Goal: Task Accomplishment & Management: Use online tool/utility

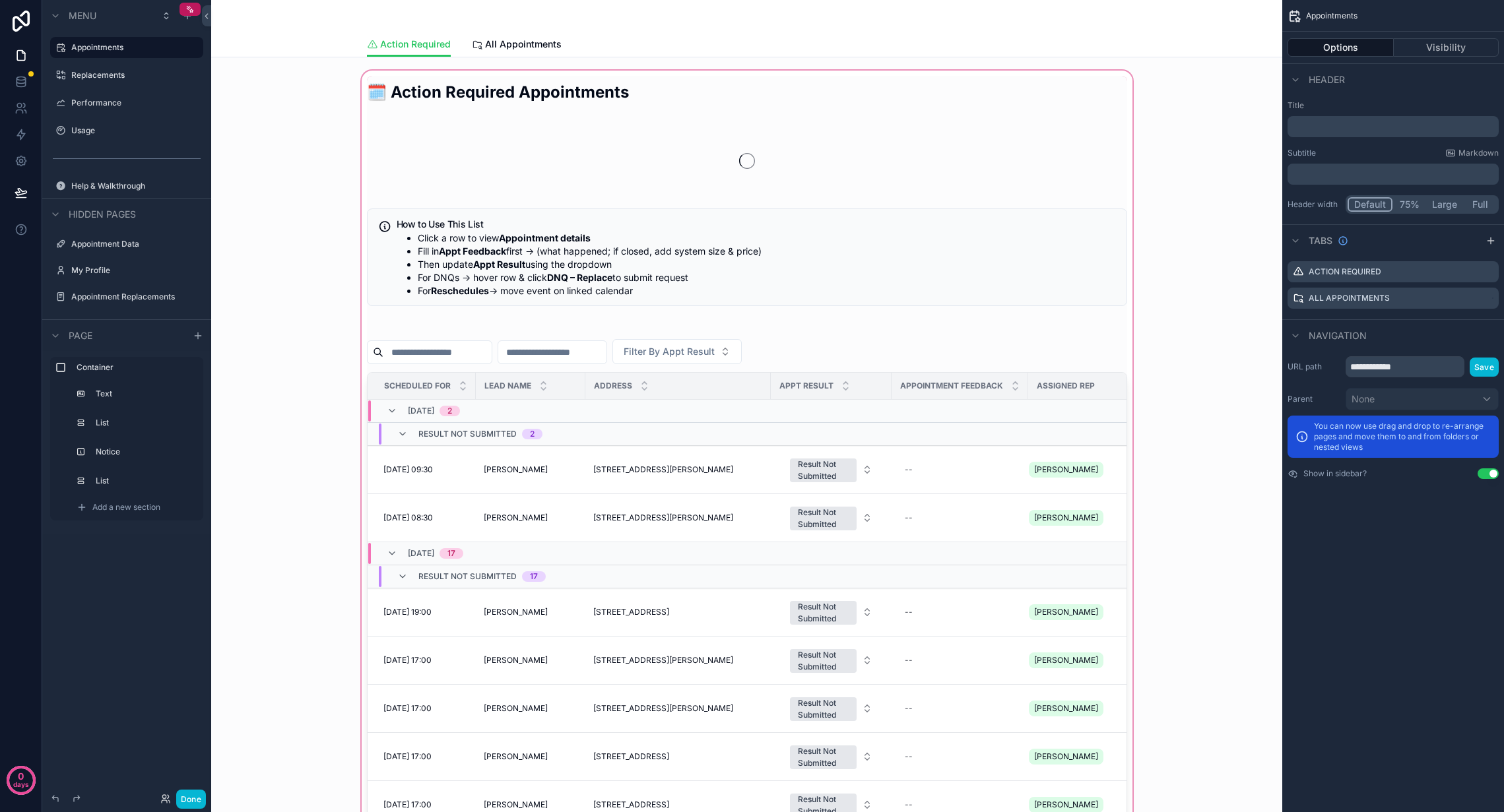
click at [567, 337] on div "scrollable content" at bounding box center [746, 531] width 1050 height 928
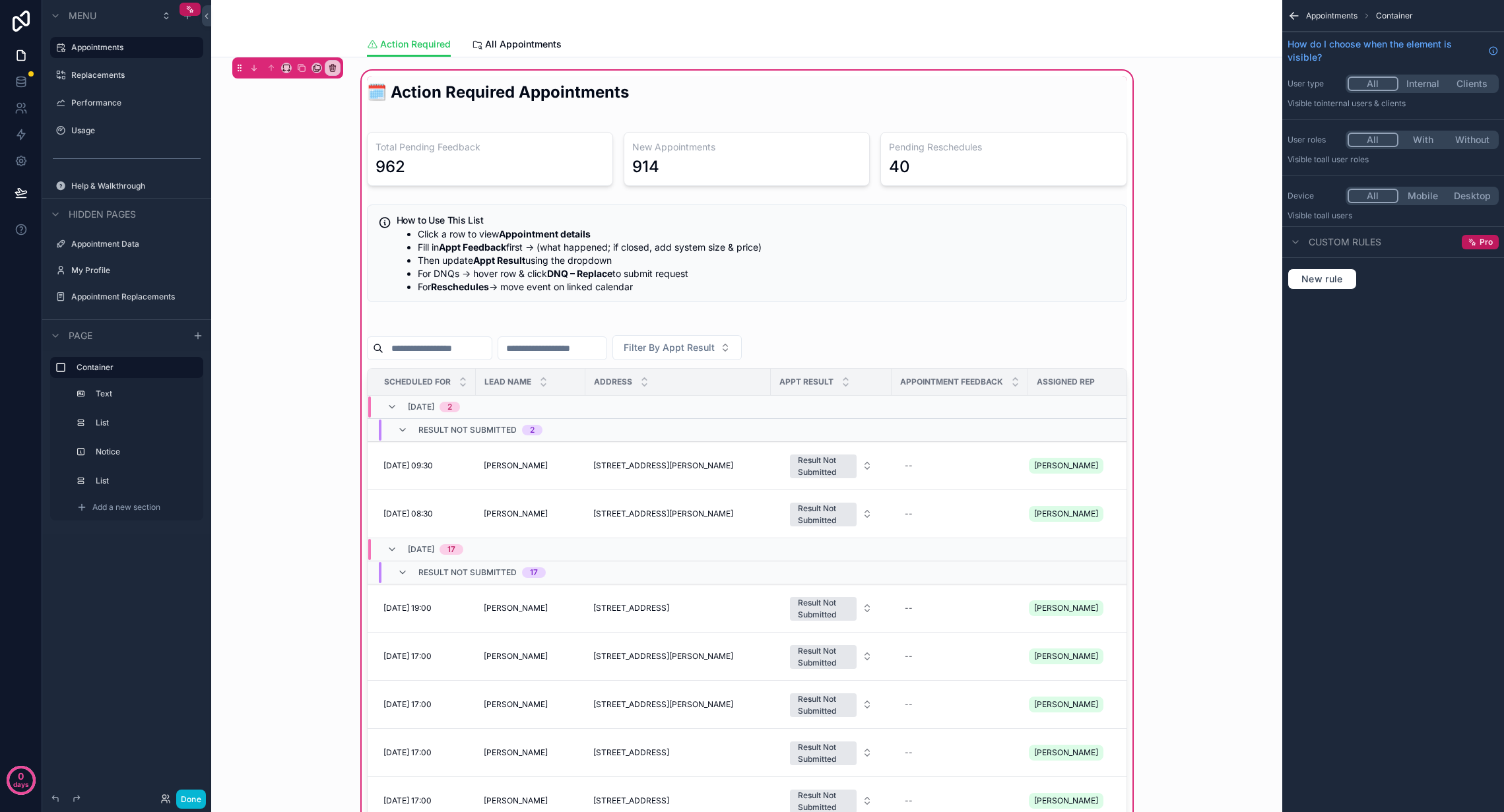
drag, startPoint x: 272, startPoint y: 116, endPoint x: 248, endPoint y: 115, distance: 24.0
click at [272, 119] on div "🗓️ Action Required Appointments Total Pending Feedback 962 New Appointments 914…" at bounding box center [746, 529] width 1050 height 924
click at [137, 98] on label "Performance" at bounding box center [124, 103] width 106 height 11
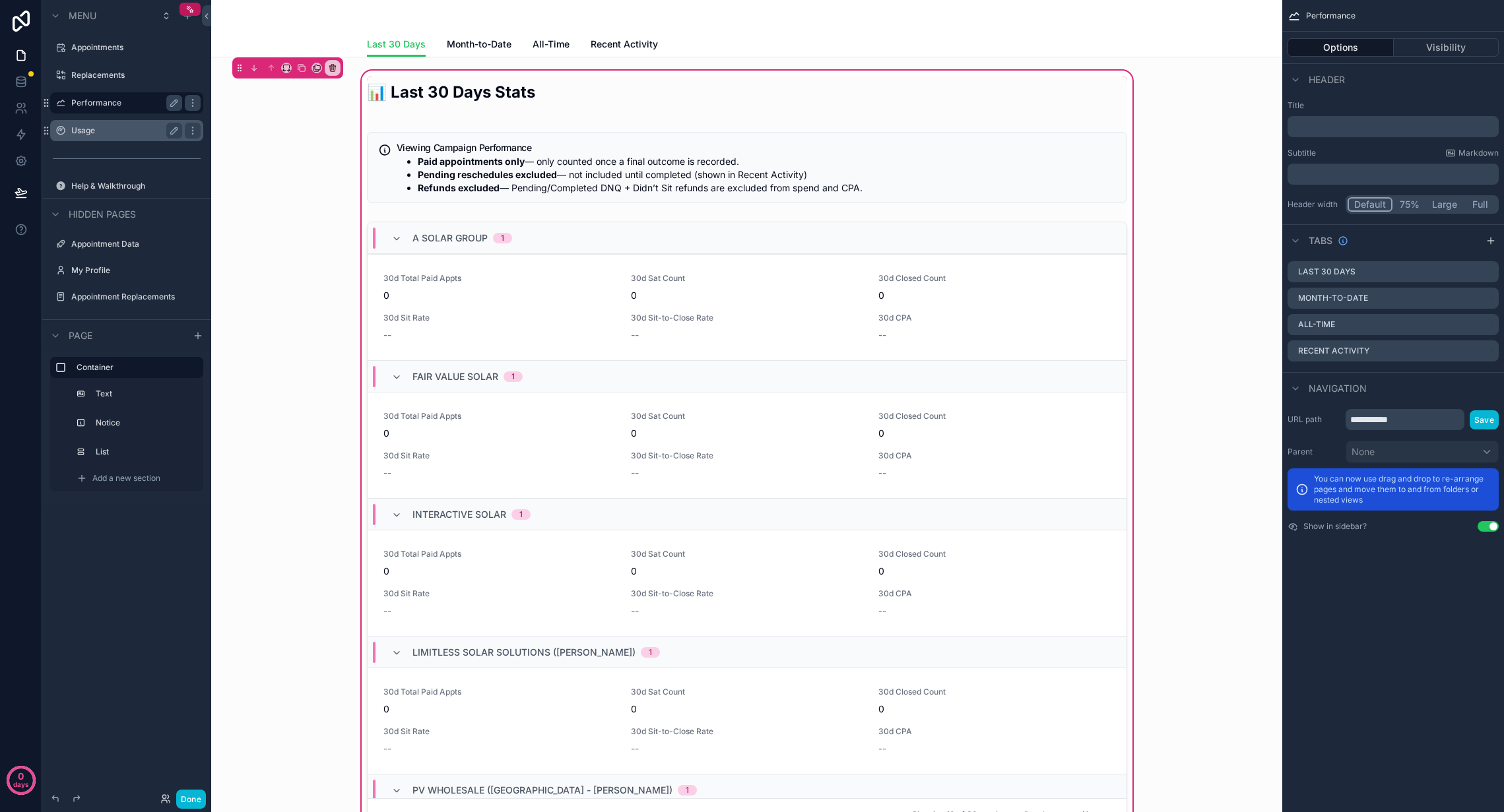
drag, startPoint x: 119, startPoint y: 78, endPoint x: 90, endPoint y: 124, distance: 54.4
click at [119, 78] on label "Replacements" at bounding box center [136, 75] width 129 height 11
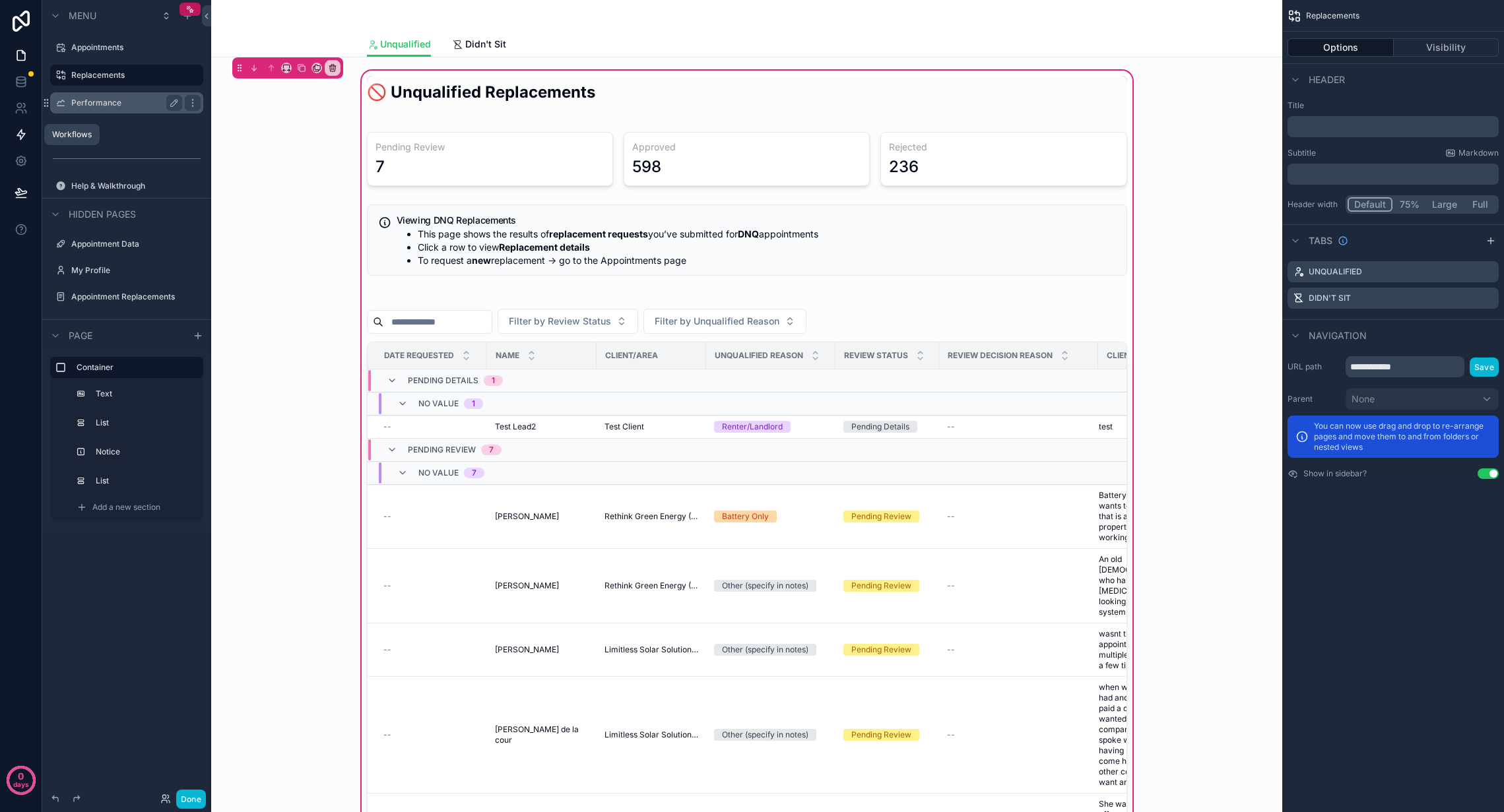
click at [15, 128] on icon at bounding box center [21, 134] width 13 height 13
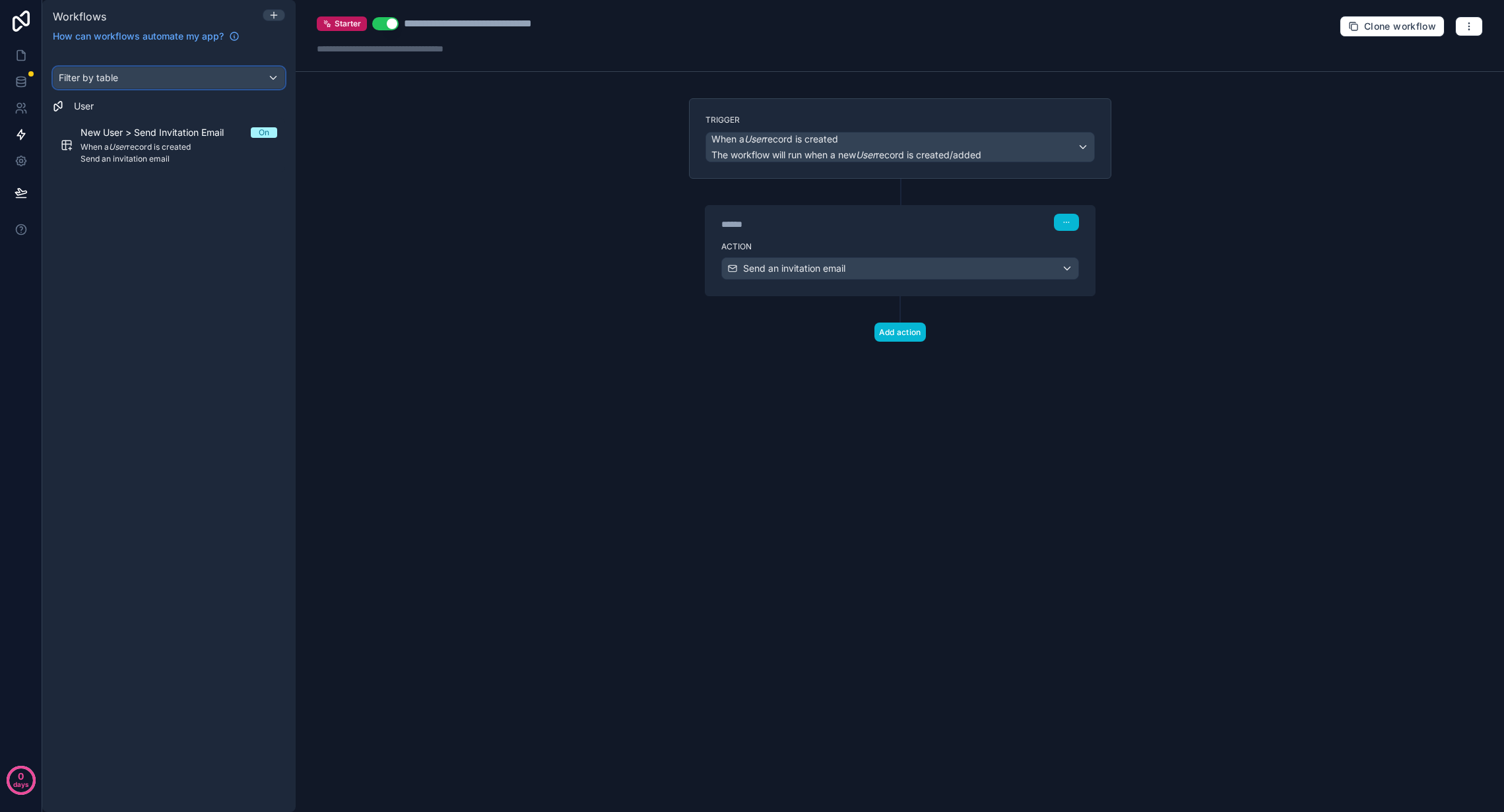
click at [156, 79] on div "Filter by table" at bounding box center [168, 78] width 231 height 21
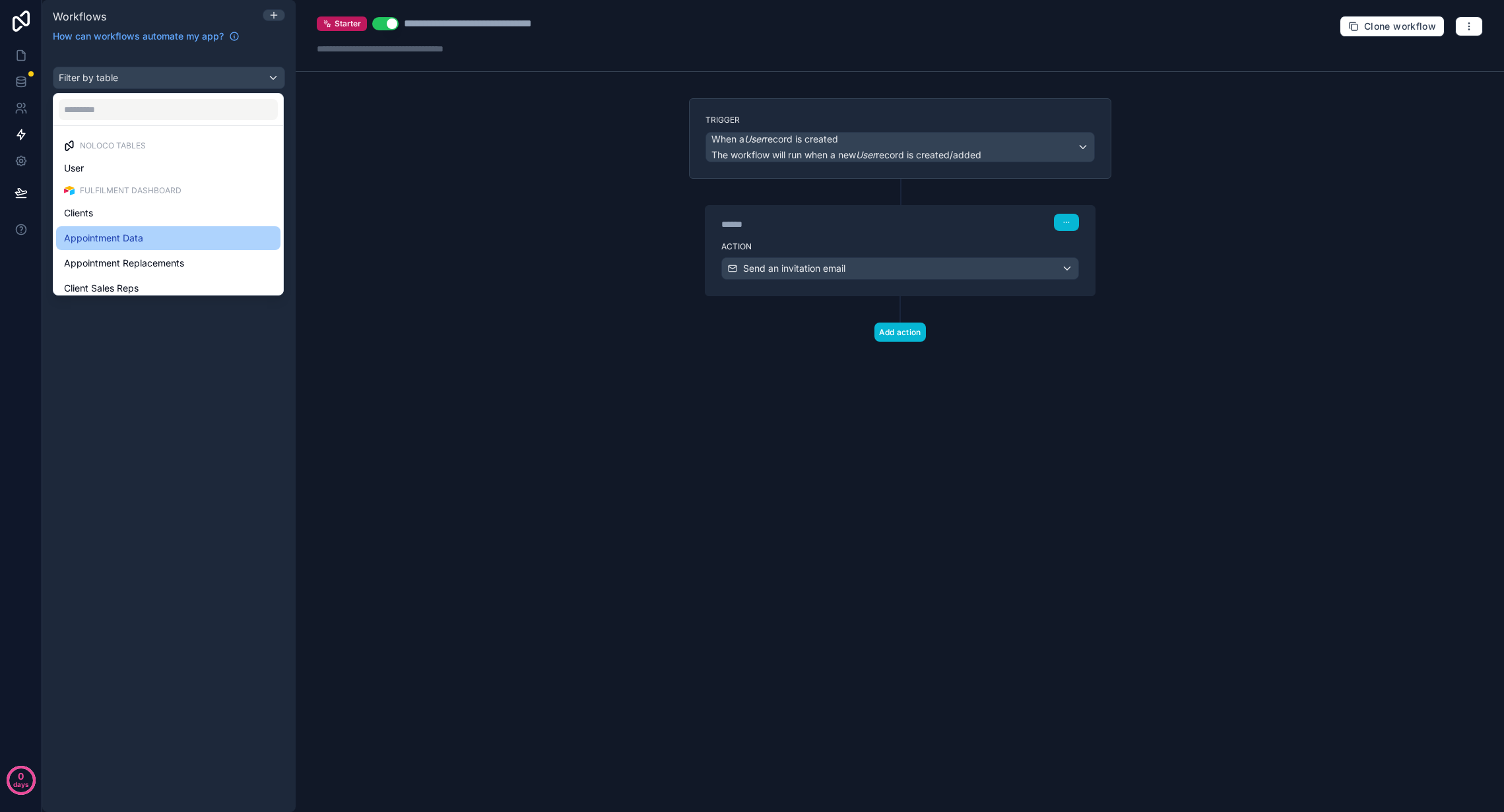
click at [139, 241] on span "Appointment Data" at bounding box center [103, 238] width 79 height 16
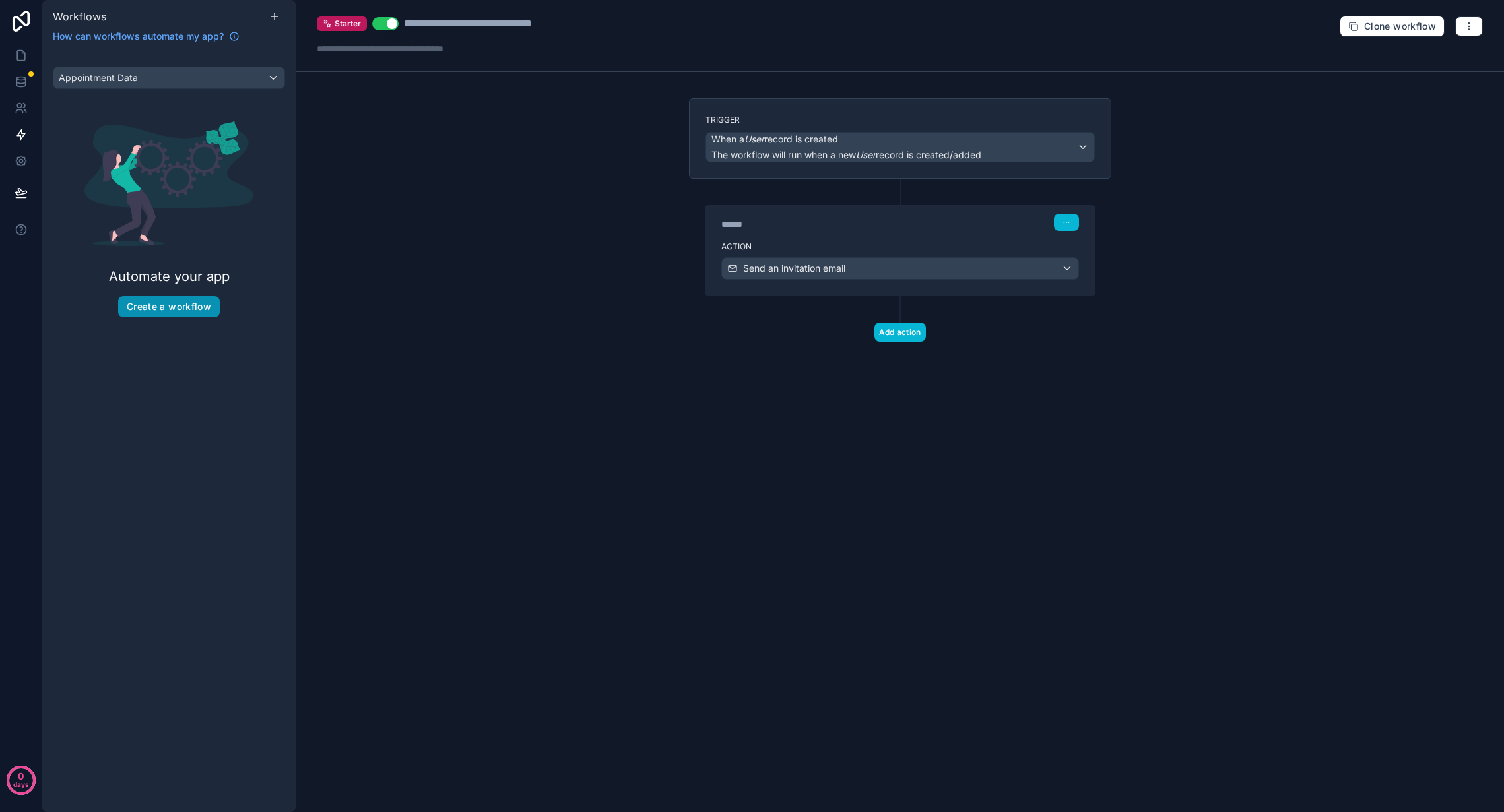
click at [173, 300] on button "Create a workflow" at bounding box center [169, 307] width 102 height 21
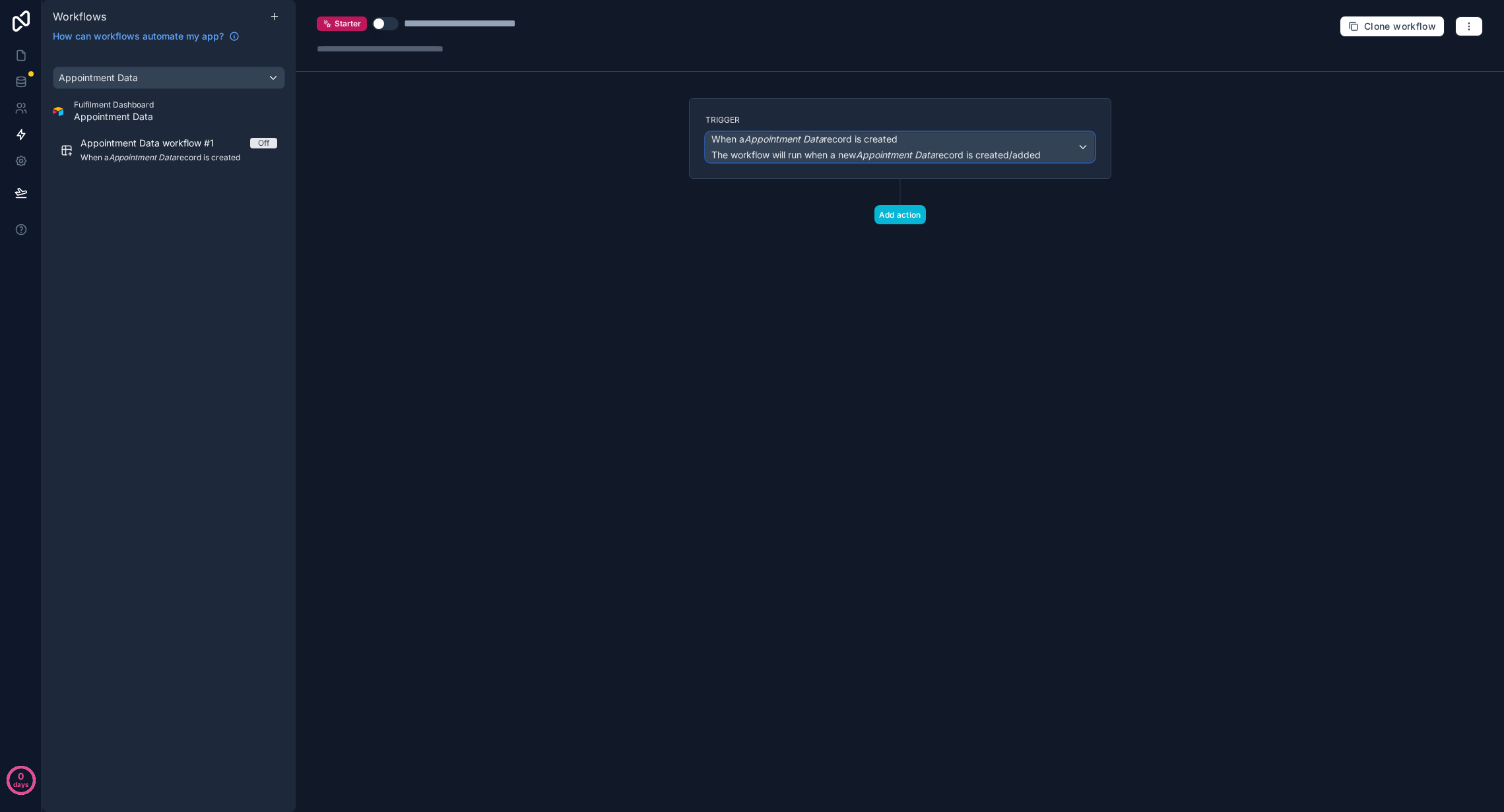
click at [893, 144] on span "When a Appointment Data record is created" at bounding box center [805, 139] width 186 height 13
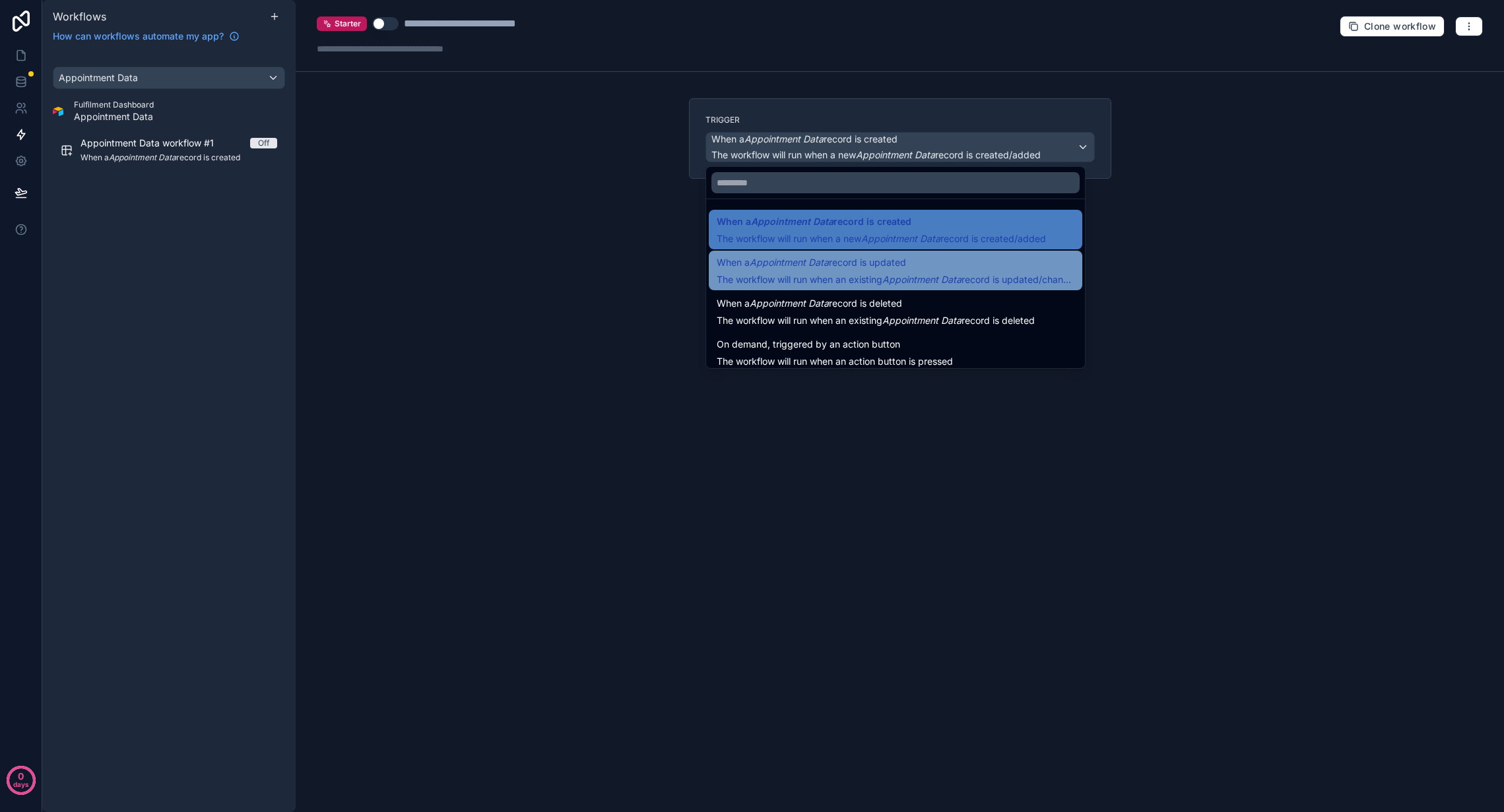
click at [893, 276] on em "Appointment Data" at bounding box center [922, 279] width 79 height 11
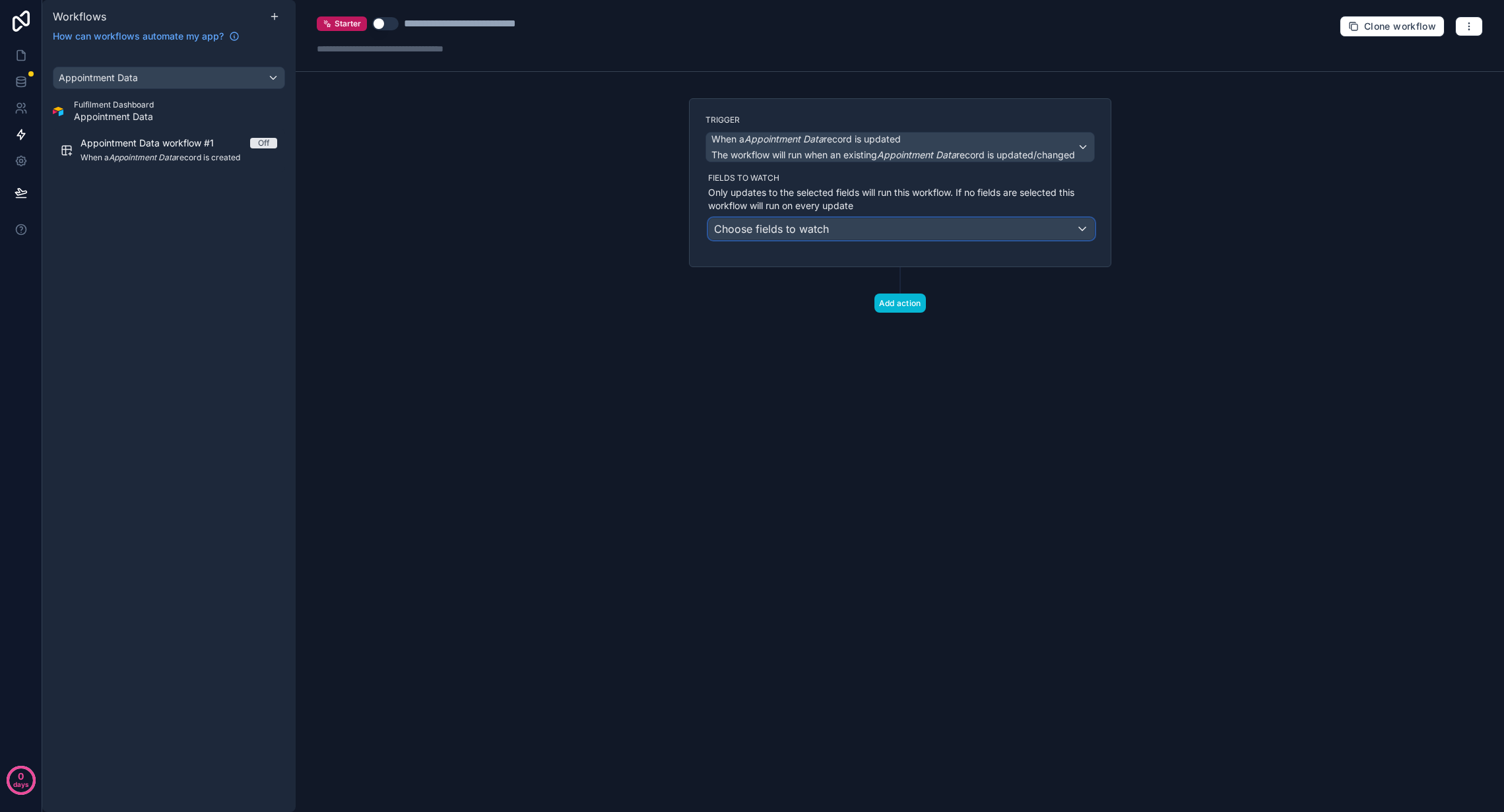
click at [835, 228] on div "Choose fields to watch" at bounding box center [901, 229] width 385 height 21
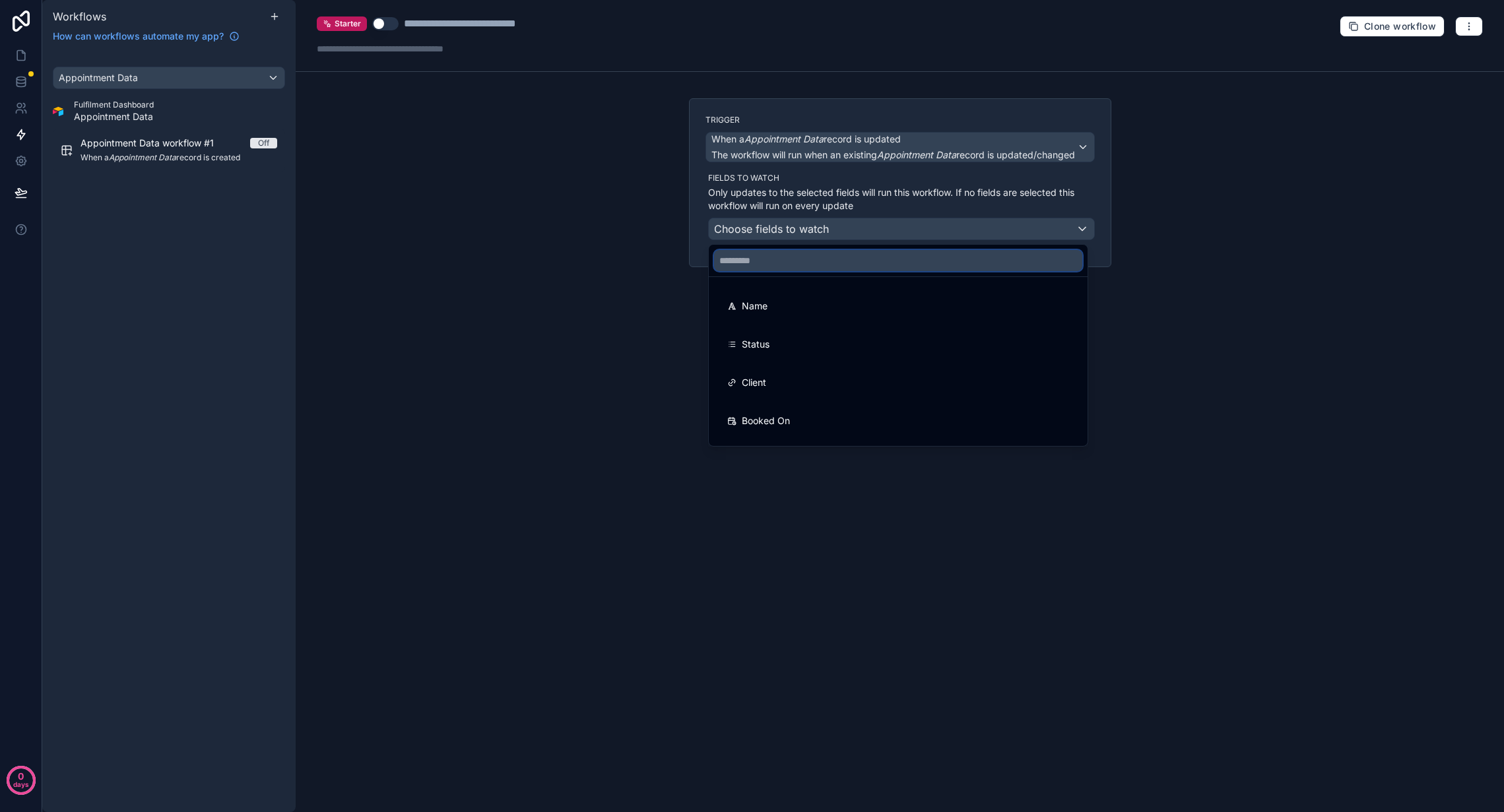
click at [818, 260] on input "text" at bounding box center [899, 261] width 369 height 21
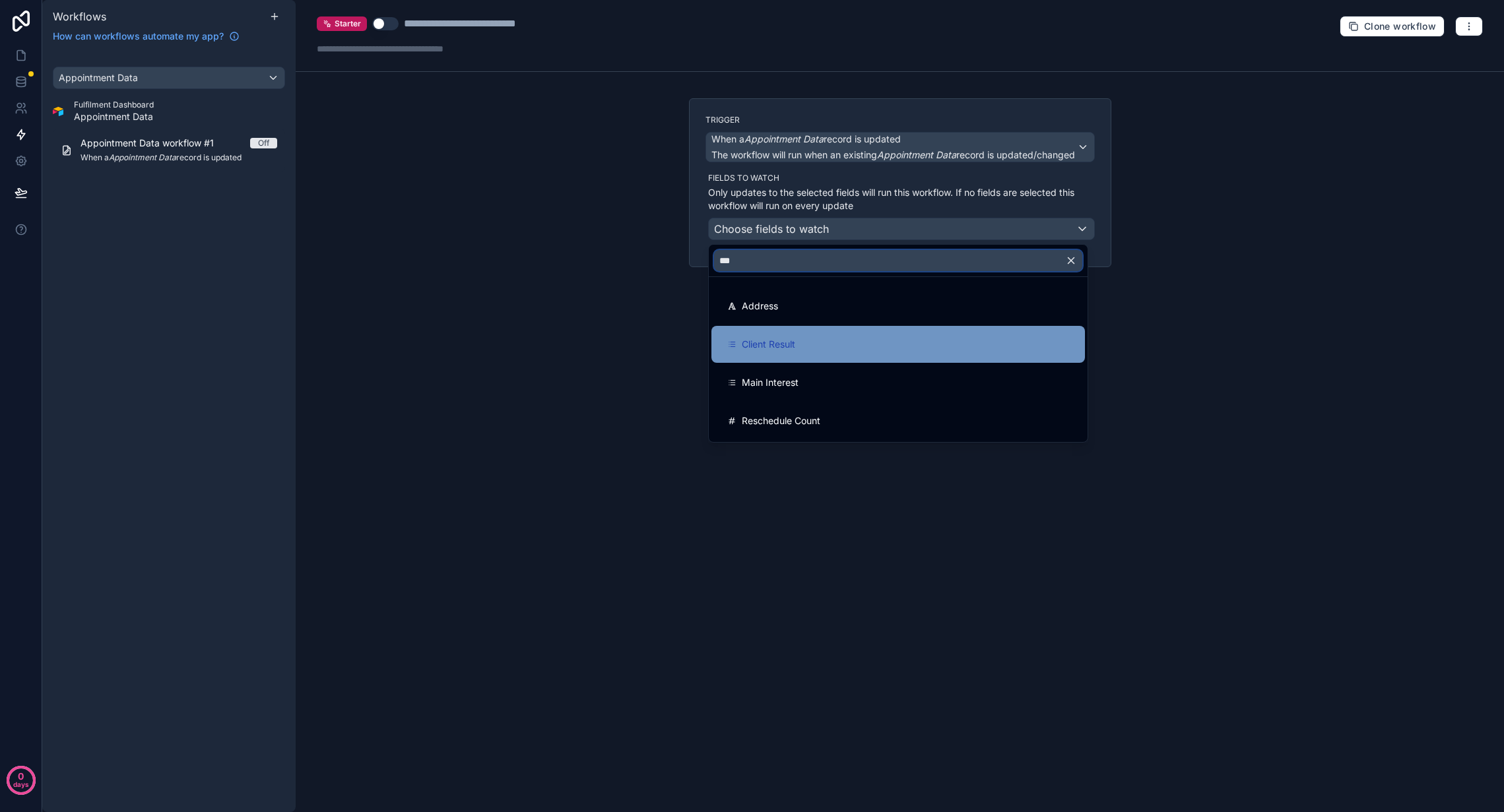
type input "***"
click at [820, 338] on div "Client Result" at bounding box center [898, 344] width 342 height 16
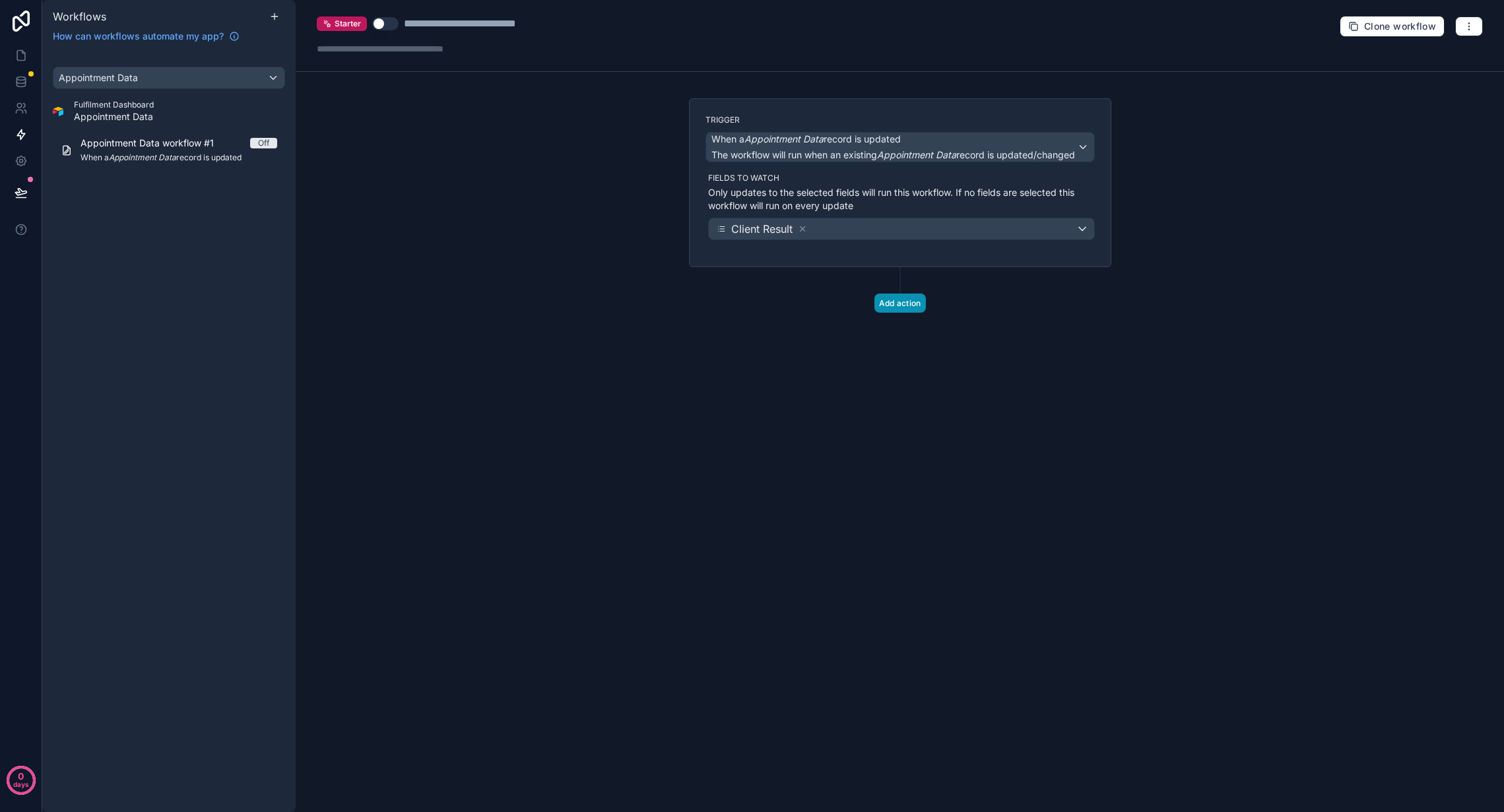
click at [913, 299] on button "Add action" at bounding box center [900, 303] width 51 height 19
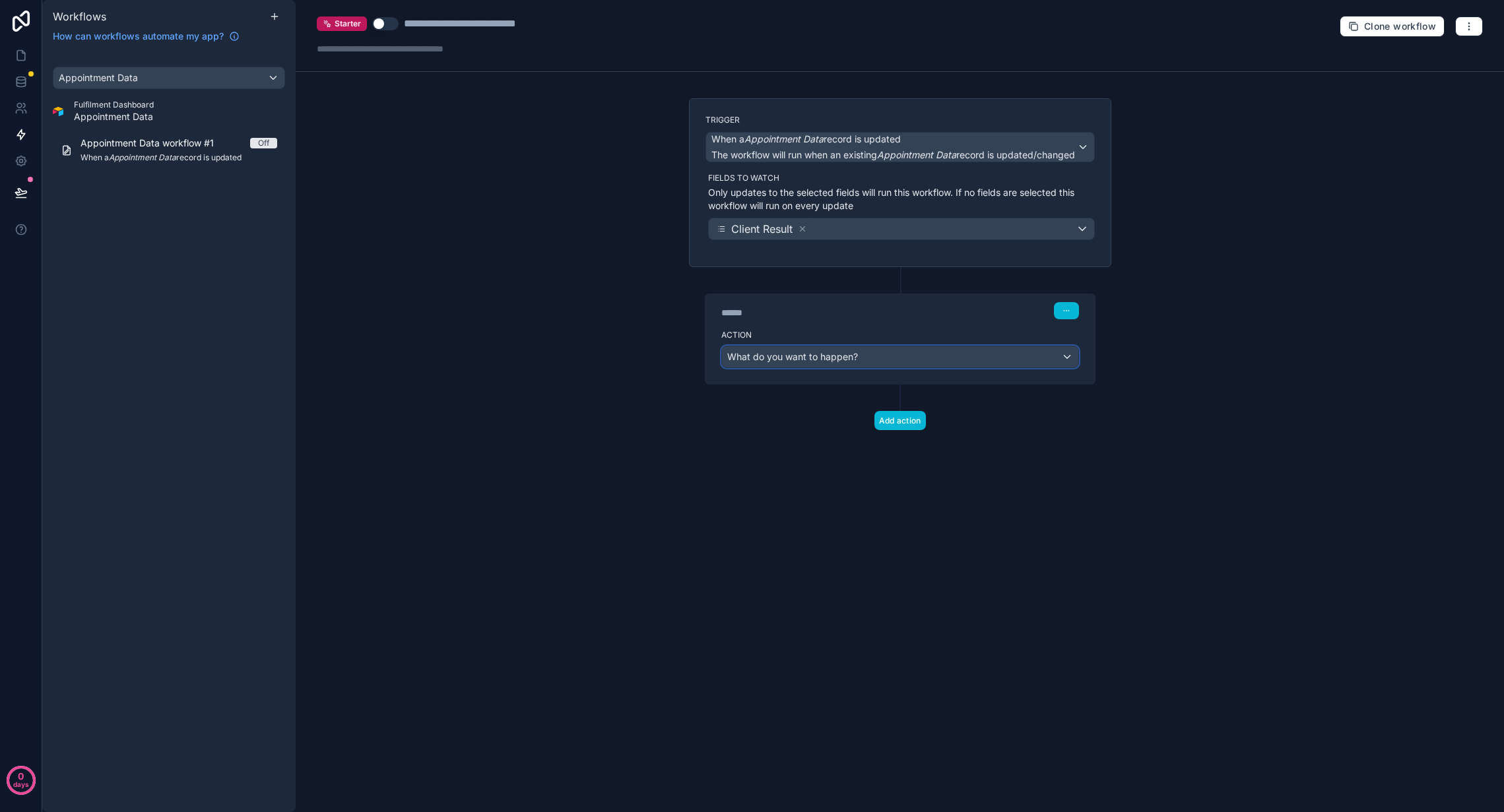
click at [883, 360] on div "What do you want to happen?" at bounding box center [900, 357] width 357 height 21
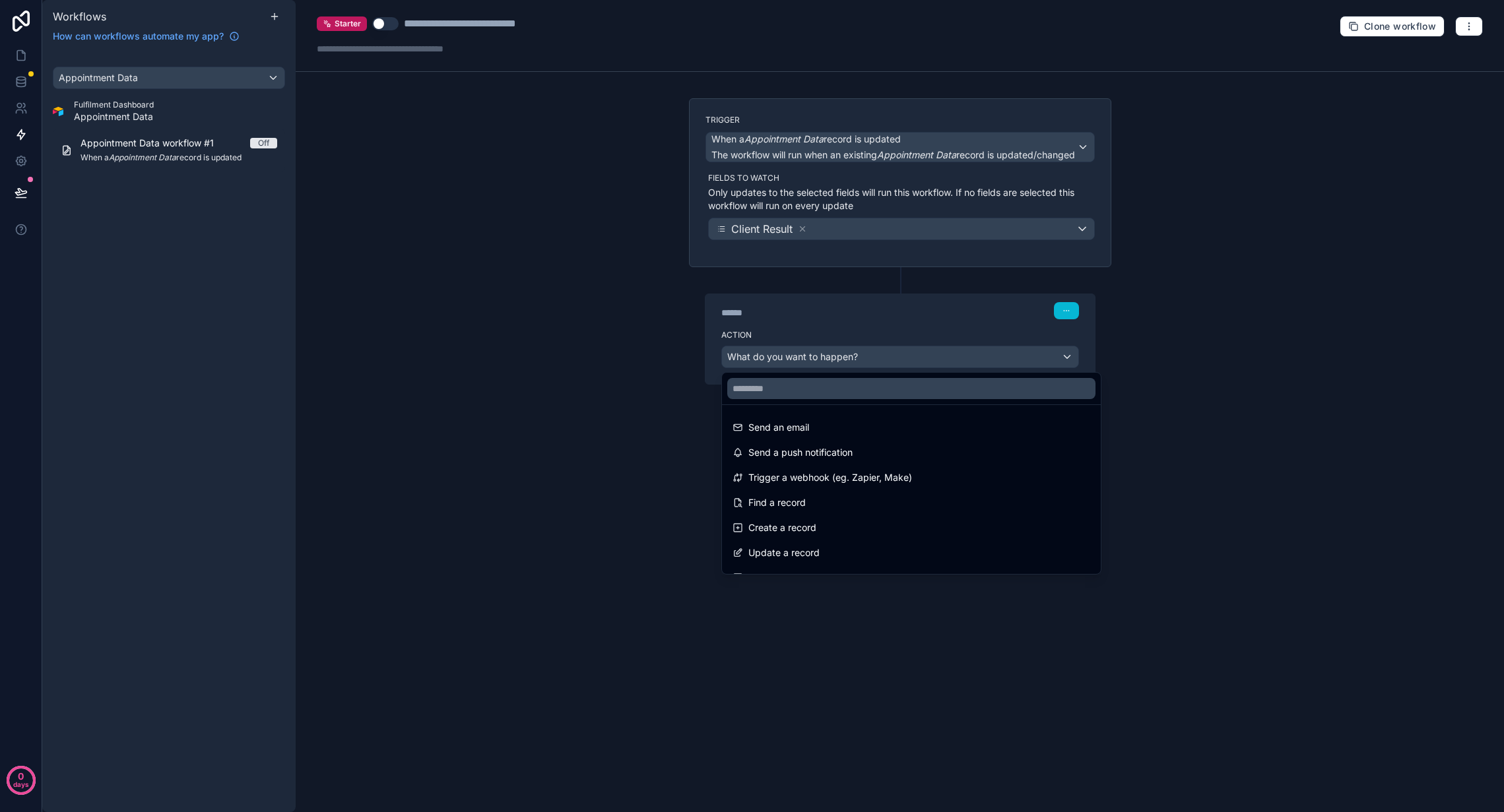
click at [1084, 315] on div at bounding box center [752, 406] width 1504 height 812
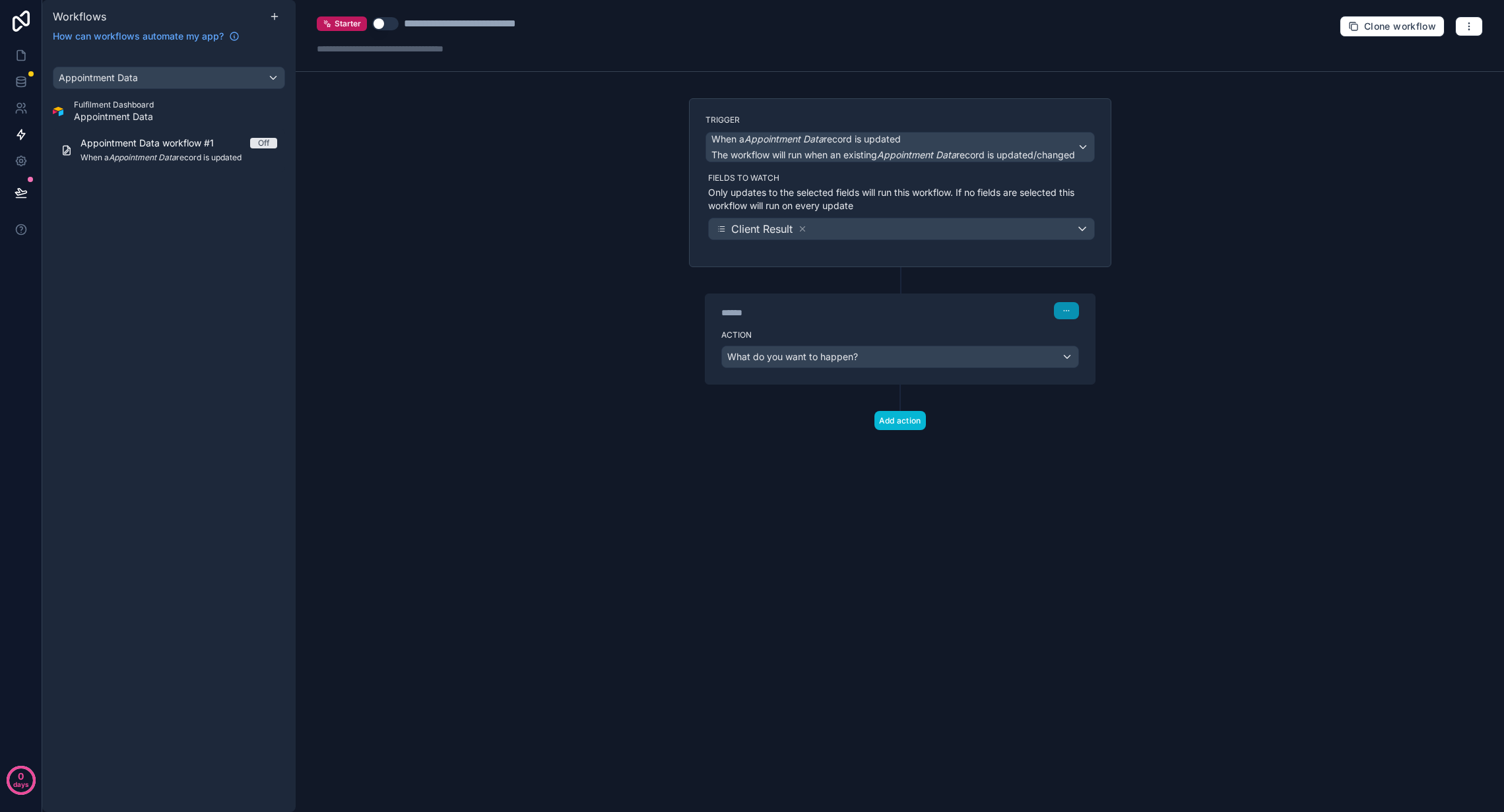
click at [1056, 309] on button "button" at bounding box center [1067, 311] width 25 height 17
click at [1064, 312] on icon "button" at bounding box center [1066, 311] width 8 height 8
click at [938, 365] on div "What do you want to happen?" at bounding box center [900, 357] width 357 height 21
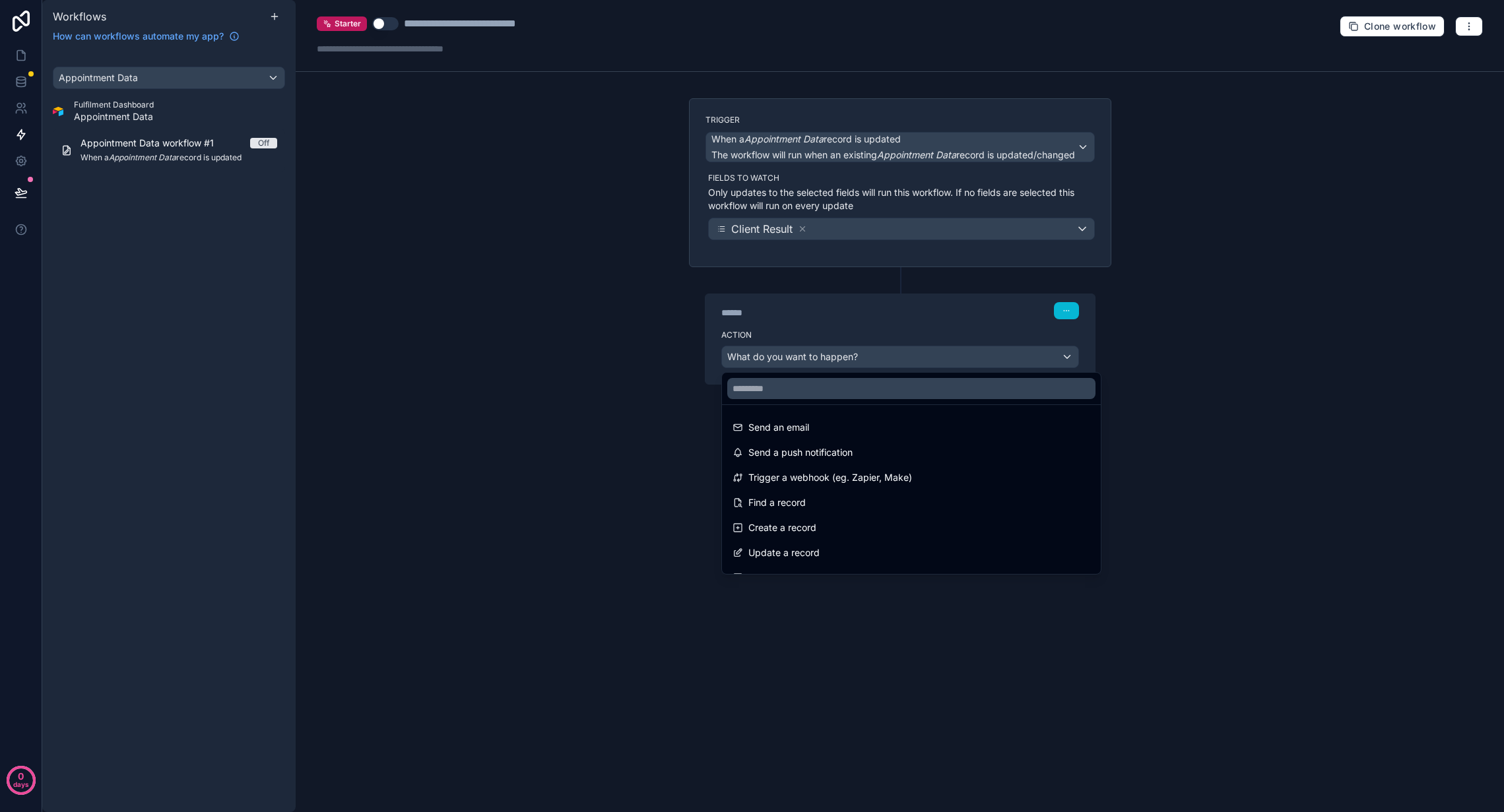
click at [939, 344] on div at bounding box center [752, 406] width 1504 height 812
